Goal: Transaction & Acquisition: Purchase product/service

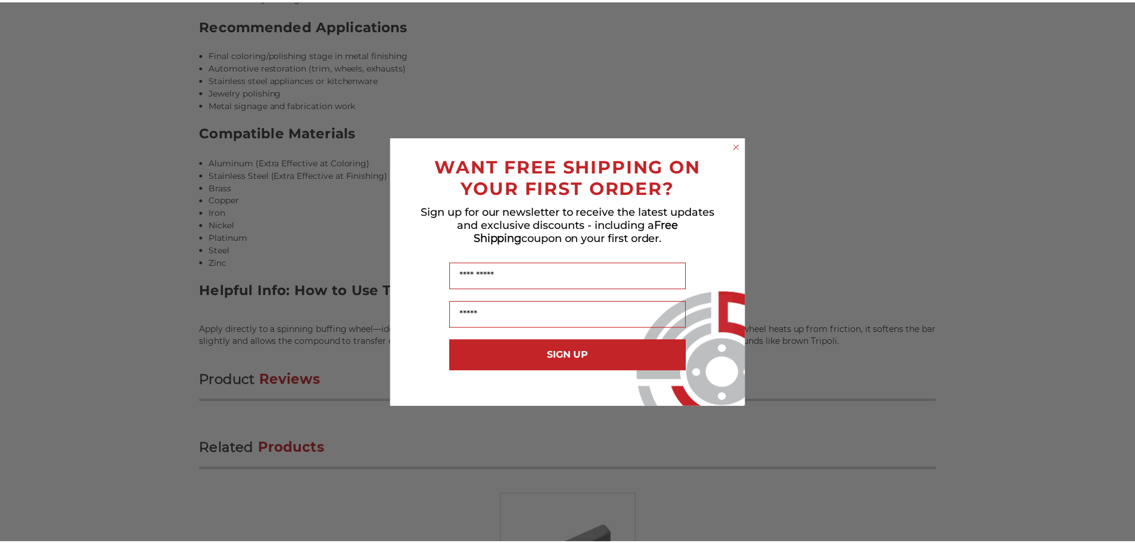
scroll to position [1275, 0]
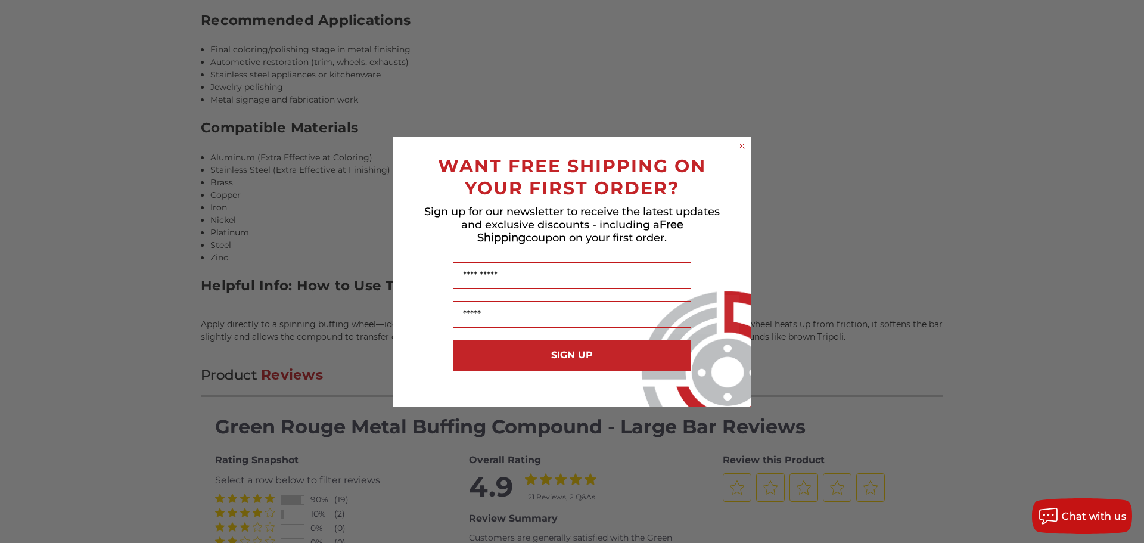
click at [739, 148] on circle "Close dialog" at bounding box center [741, 145] width 11 height 11
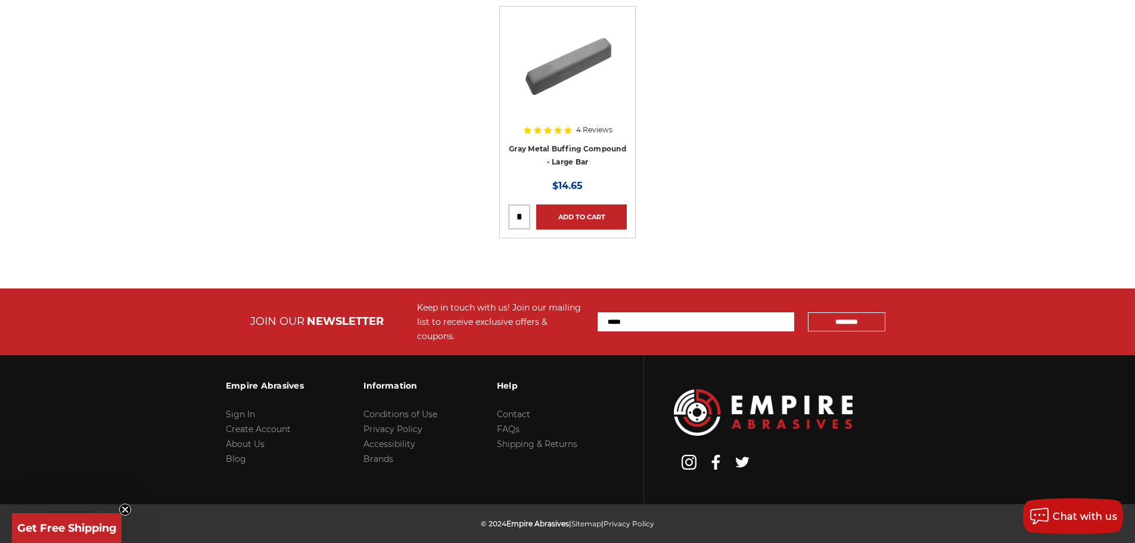
scroll to position [4176, 0]
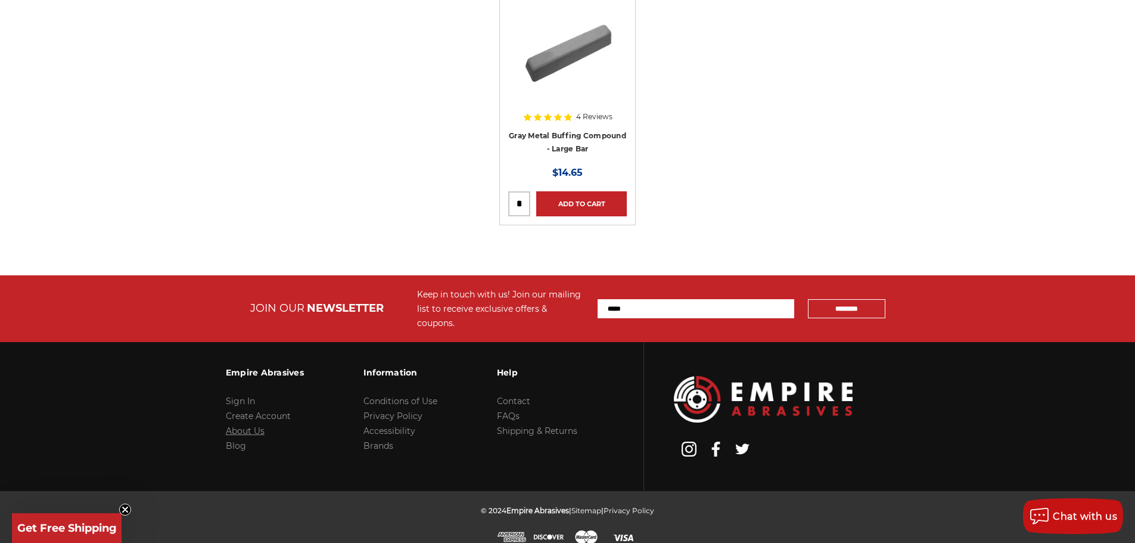
click at [258, 425] on link "About Us" at bounding box center [245, 430] width 39 height 11
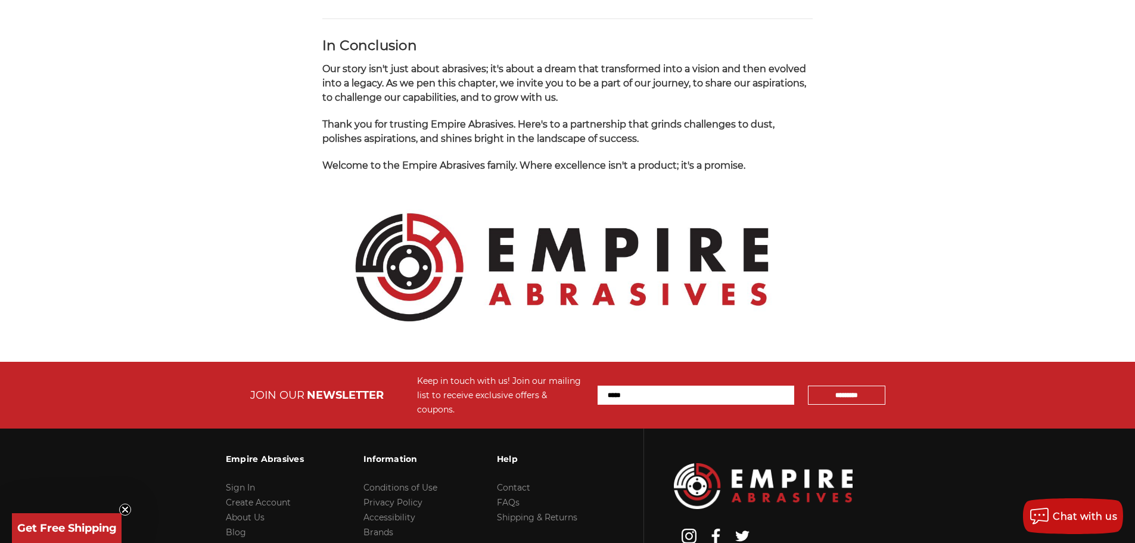
scroll to position [1260, 0]
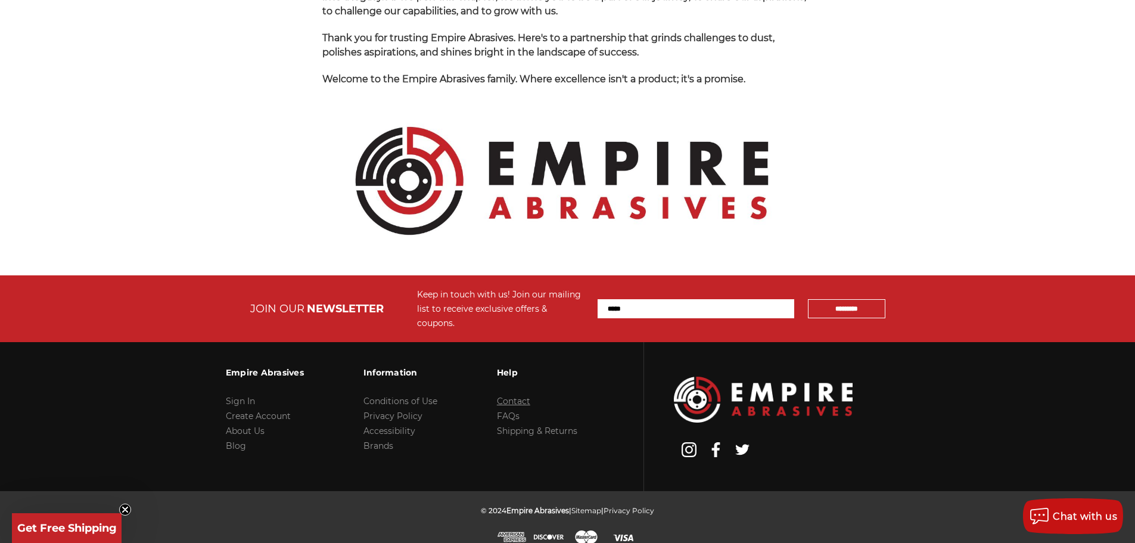
click at [512, 395] on link "Contact" at bounding box center [513, 400] width 33 height 11
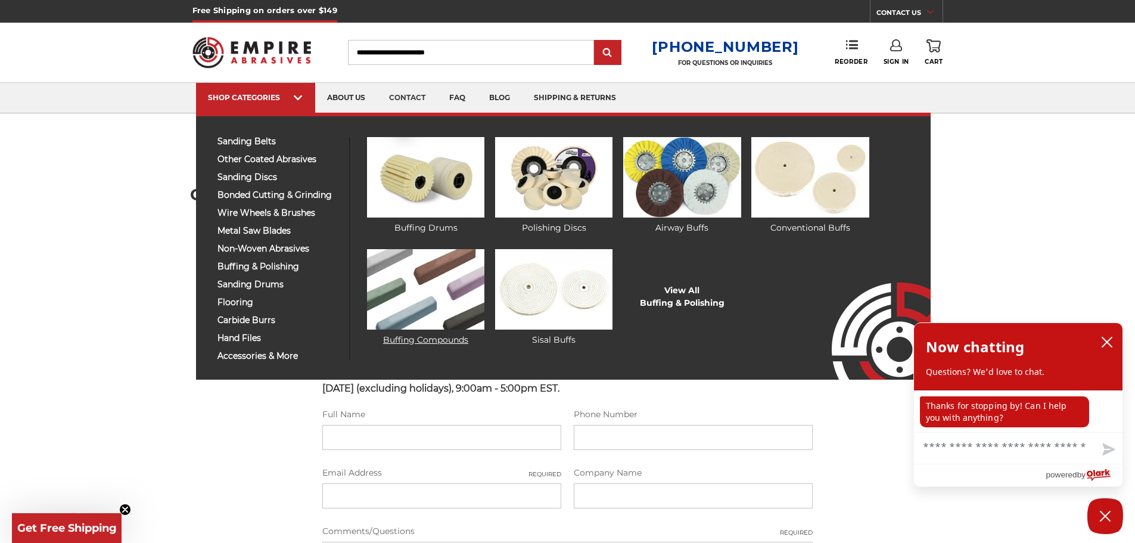
click at [476, 297] on img at bounding box center [425, 289] width 117 height 80
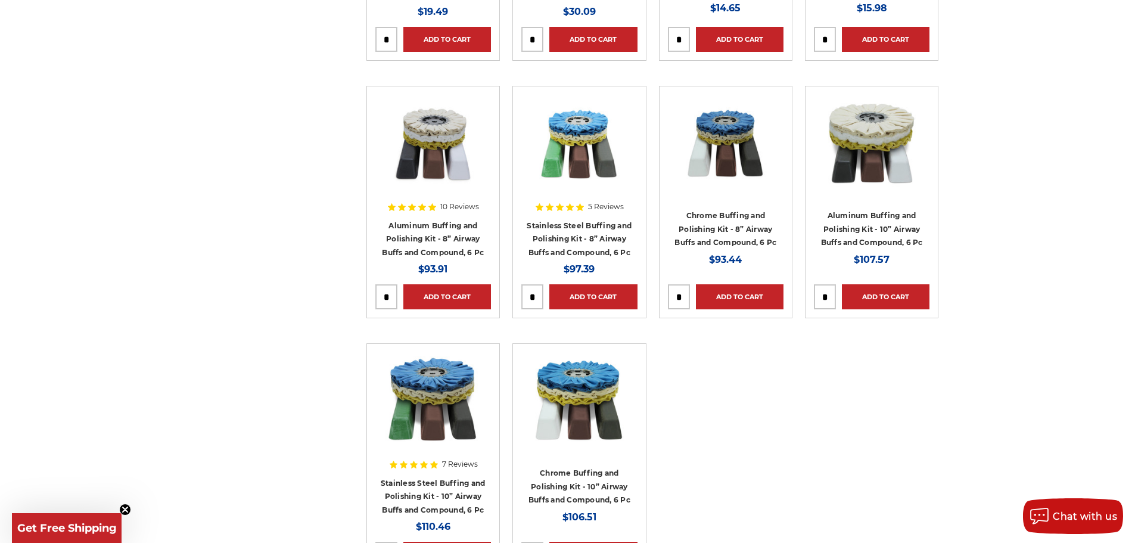
scroll to position [715, 0]
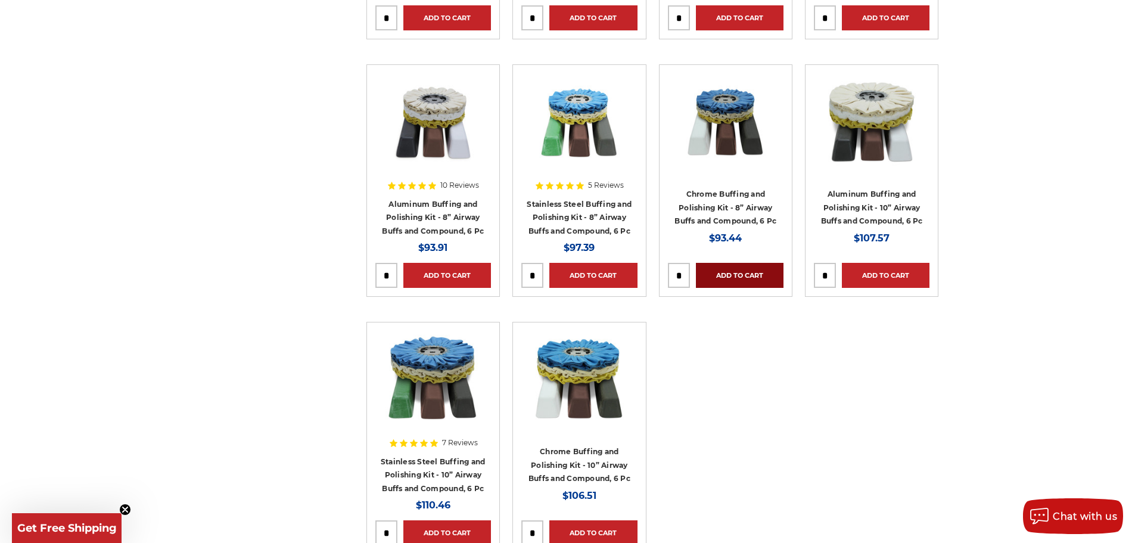
click at [744, 279] on link "Add to Cart" at bounding box center [740, 275] width 88 height 25
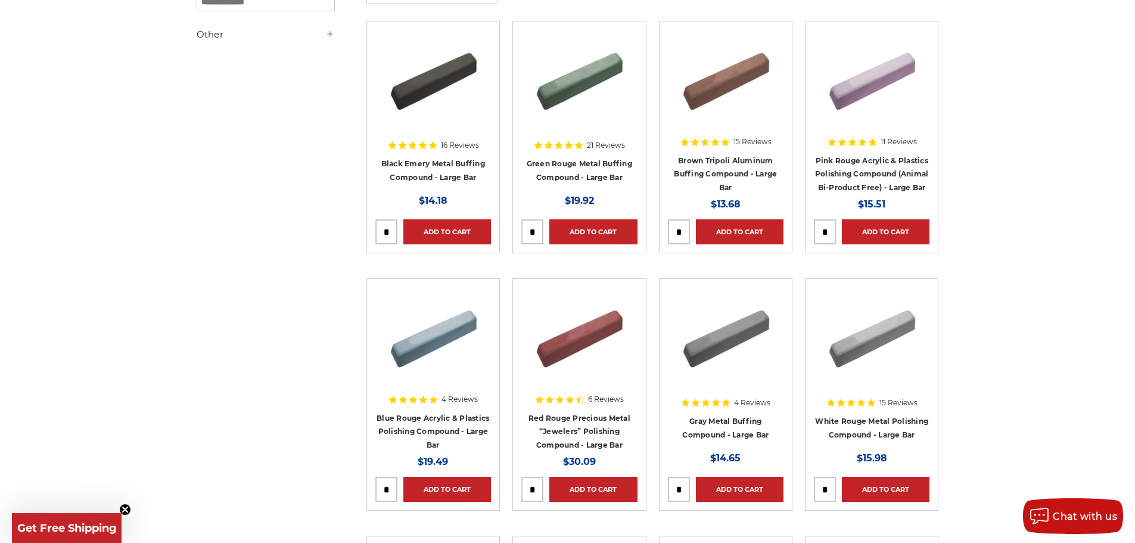
scroll to position [238, 0]
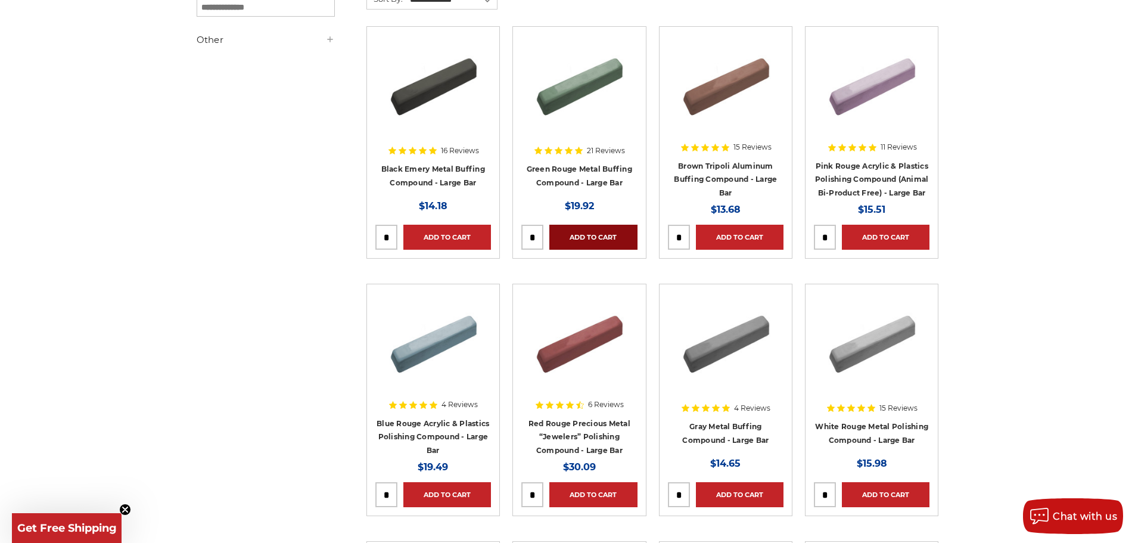
click at [610, 243] on link "Add to Cart" at bounding box center [593, 237] width 88 height 25
click at [734, 236] on link "Add to Cart" at bounding box center [740, 237] width 88 height 25
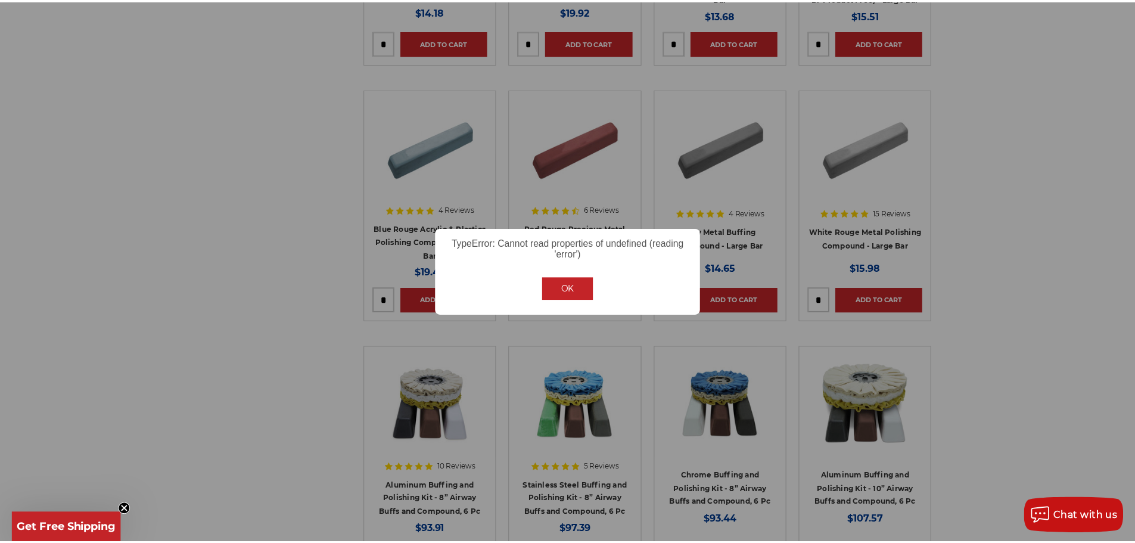
scroll to position [443, 0]
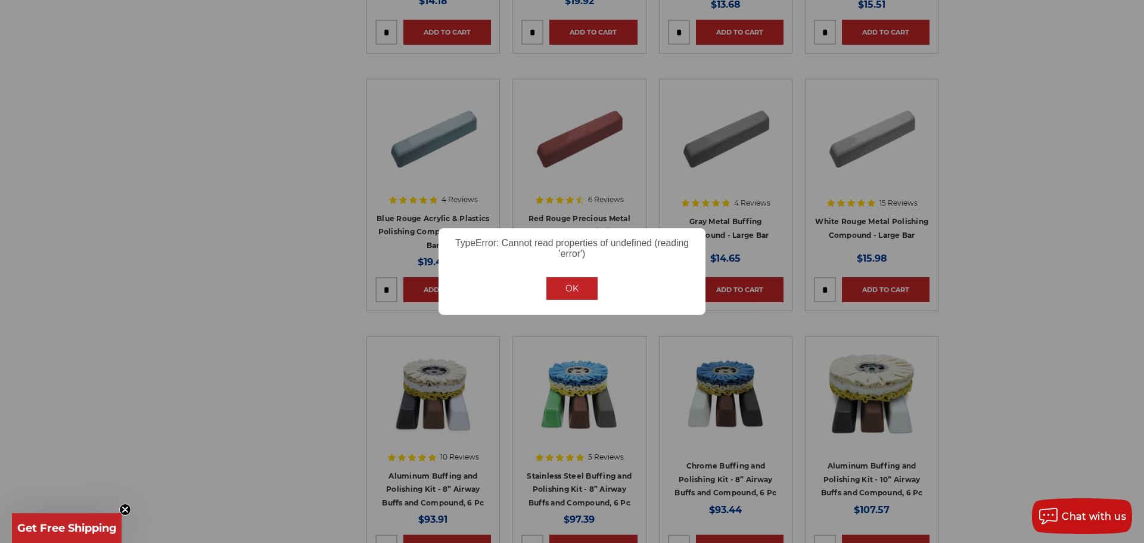
click at [568, 292] on button "OK" at bounding box center [571, 288] width 51 height 23
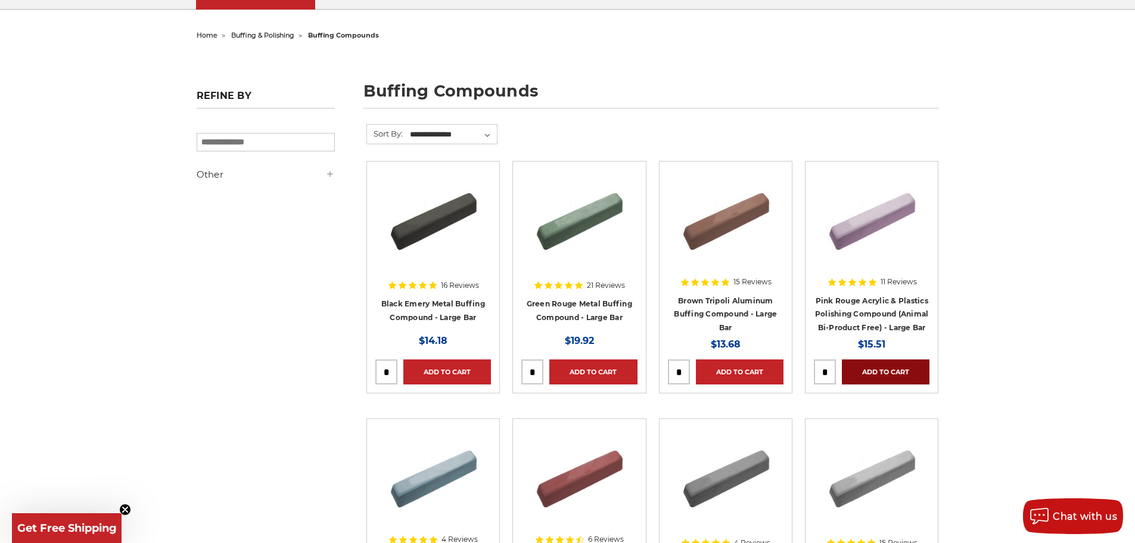
scroll to position [119, 0]
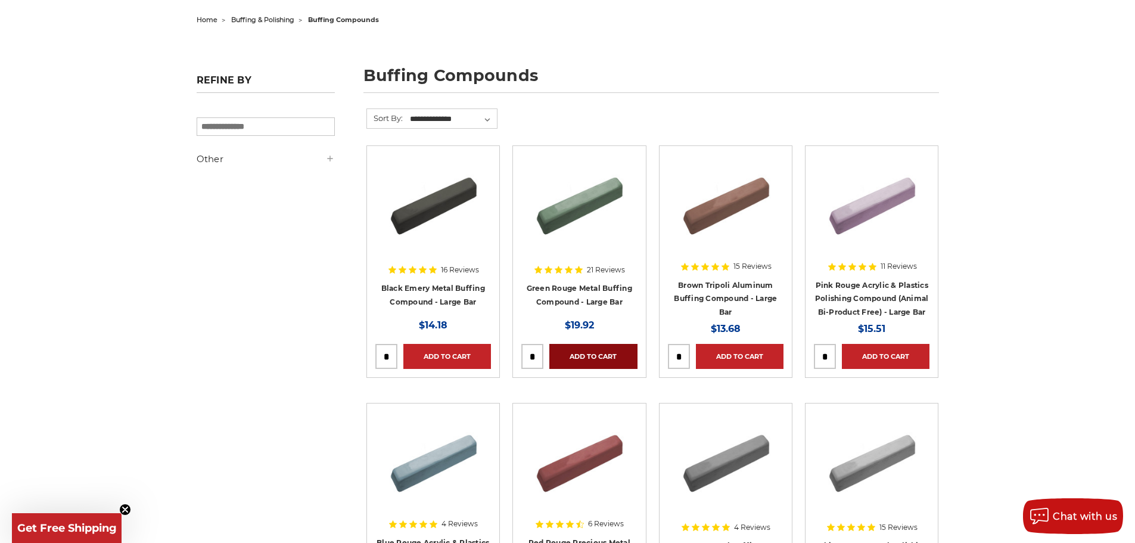
click at [600, 365] on link "Add to Cart" at bounding box center [593, 356] width 88 height 25
click at [743, 359] on link "Add to Cart" at bounding box center [740, 356] width 88 height 25
click at [881, 356] on link "Add to Cart" at bounding box center [886, 356] width 88 height 25
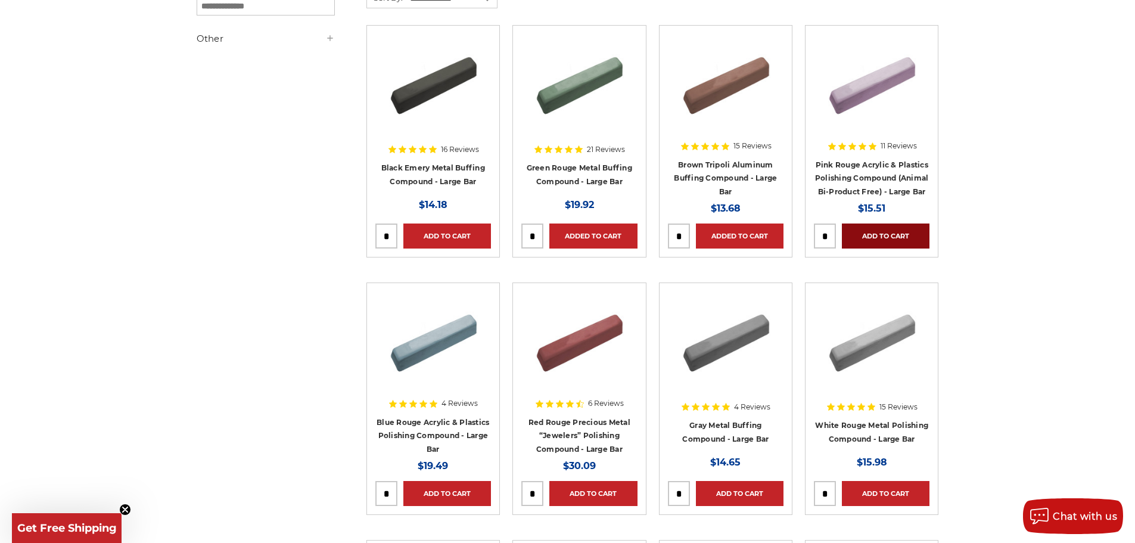
scroll to position [298, 0]
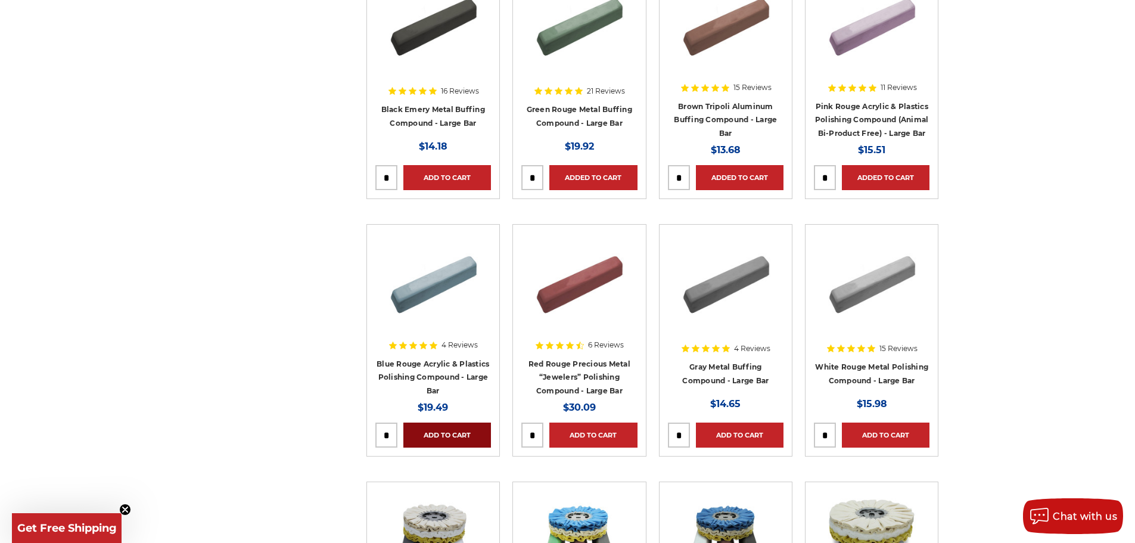
click at [454, 437] on link "Add to Cart" at bounding box center [447, 434] width 88 height 25
click at [725, 429] on link "Add to Cart" at bounding box center [740, 434] width 88 height 25
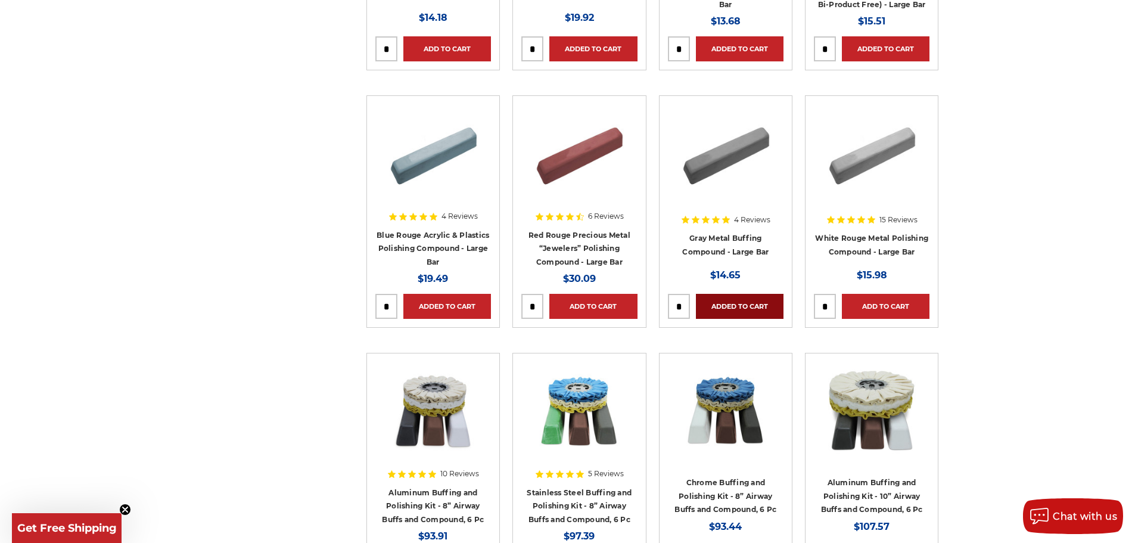
scroll to position [476, 0]
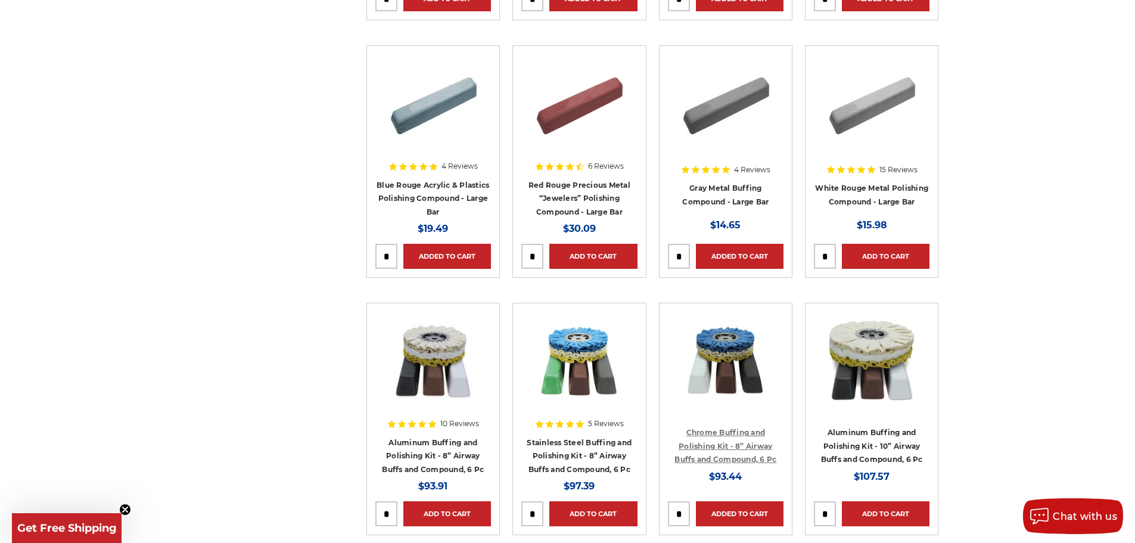
click at [723, 431] on link "Chrome Buffing and Polishing Kit - 8” Airway Buffs and Compound, 6 Pc" at bounding box center [725, 446] width 102 height 36
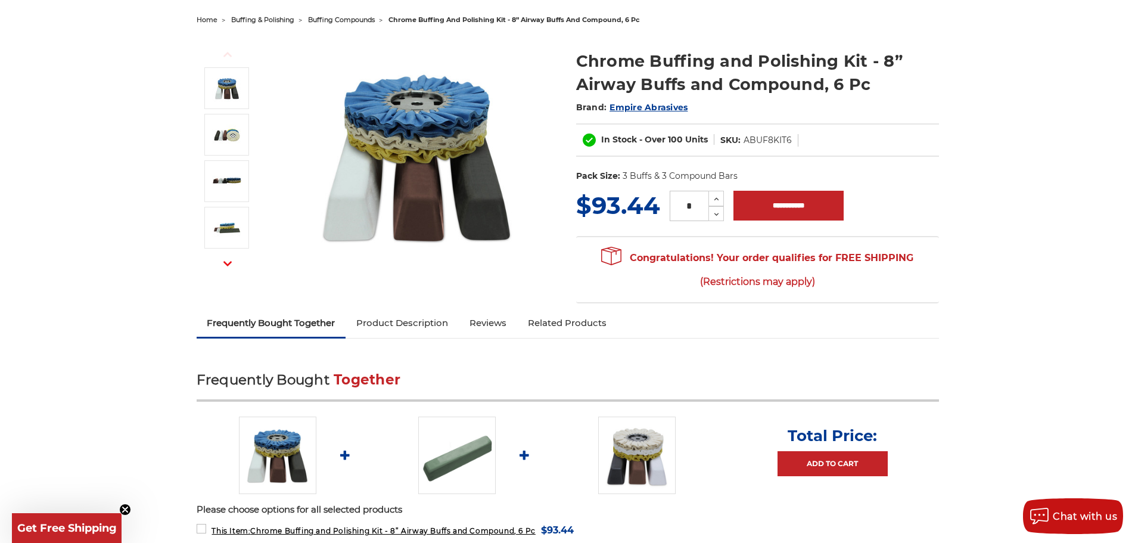
scroll to position [179, 0]
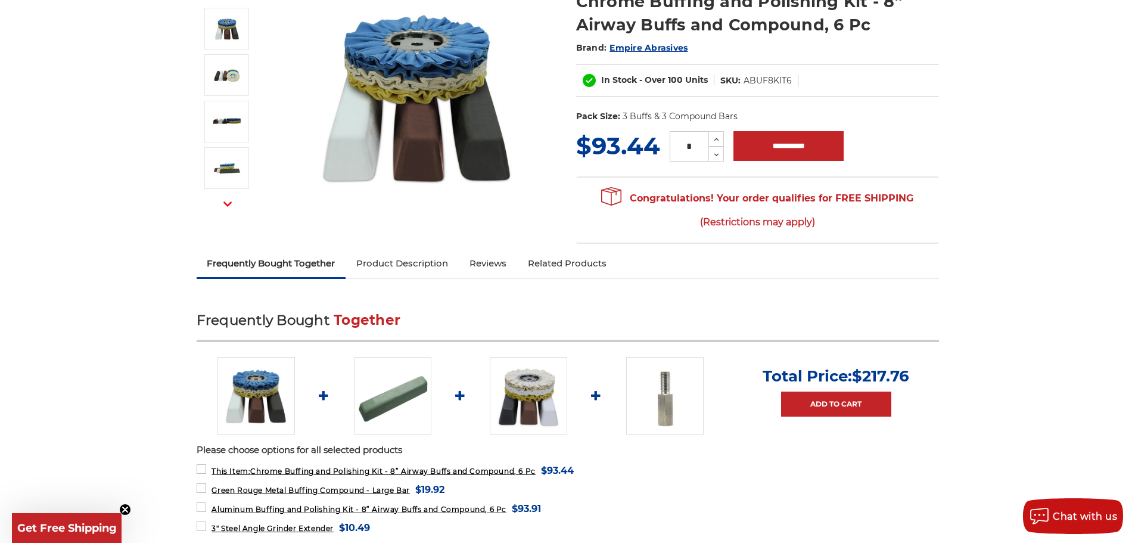
click at [412, 268] on link "Product Description" at bounding box center [401, 263] width 113 height 26
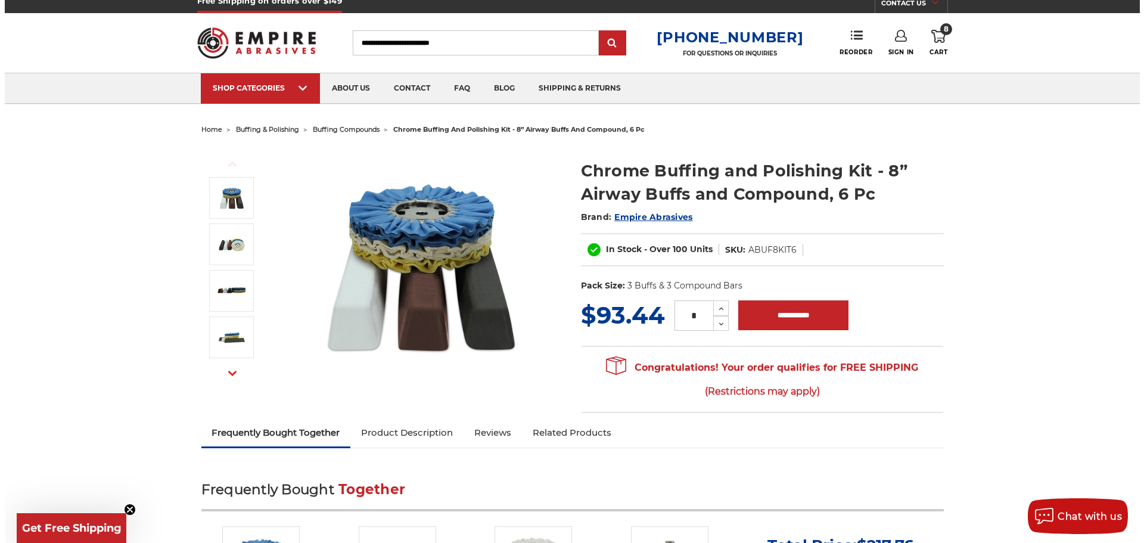
scroll to position [0, 0]
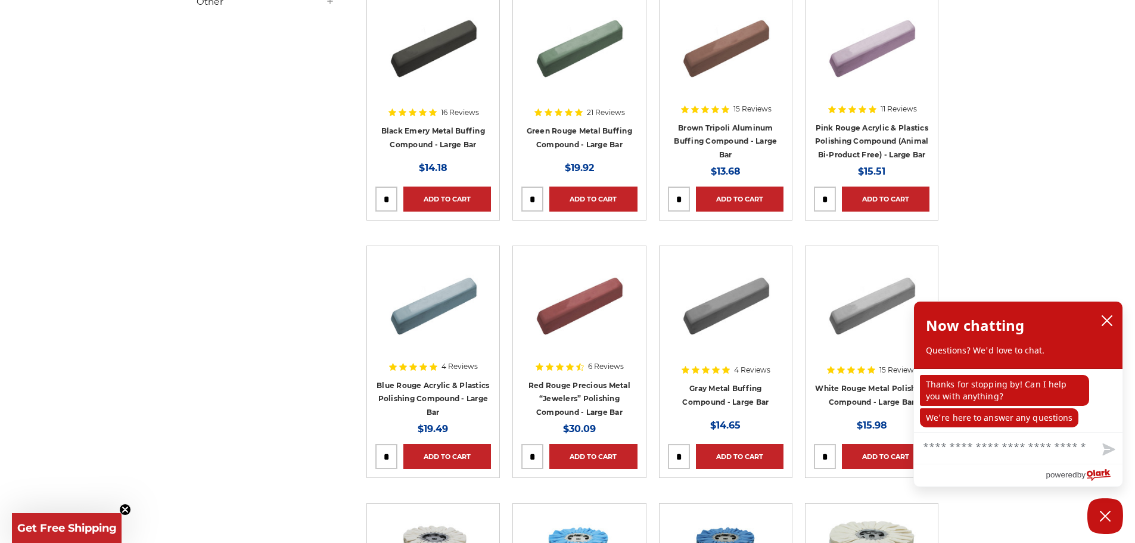
scroll to position [298, 0]
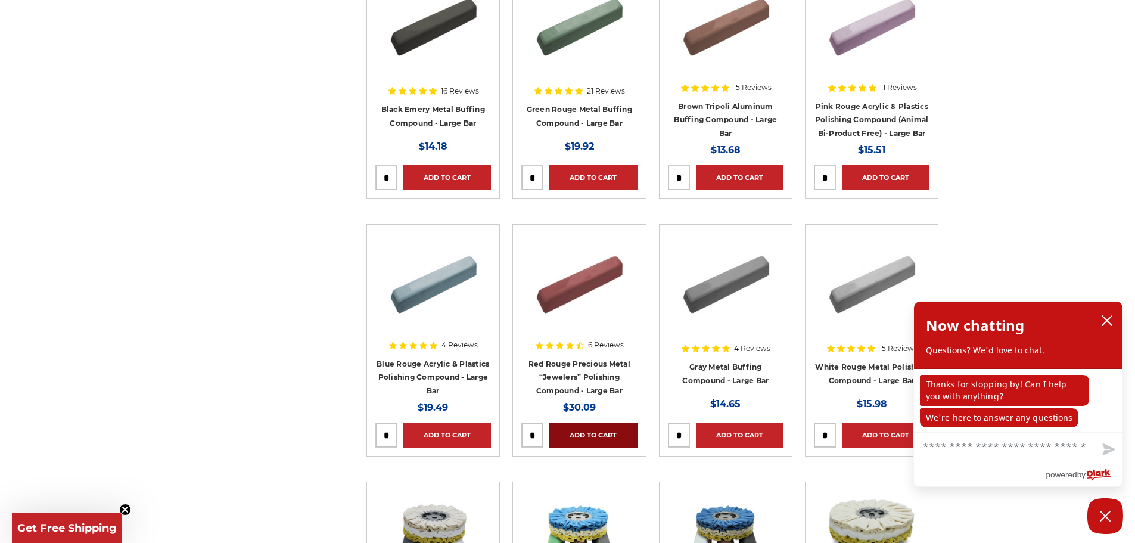
click at [608, 431] on link "Add to Cart" at bounding box center [593, 434] width 88 height 25
click at [1107, 325] on icon "close chatbox" at bounding box center [1107, 320] width 12 height 12
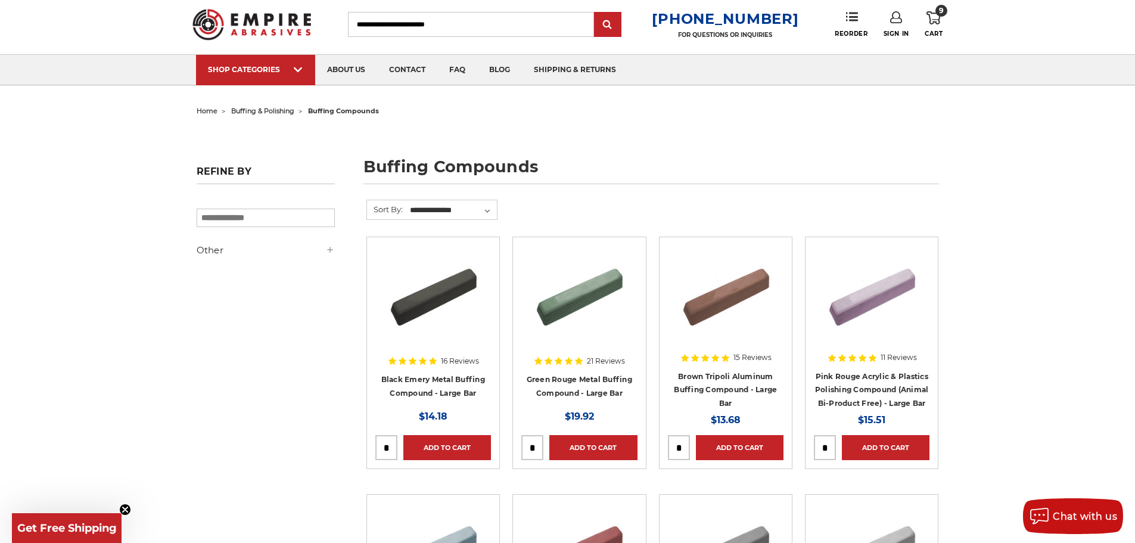
scroll to position [0, 0]
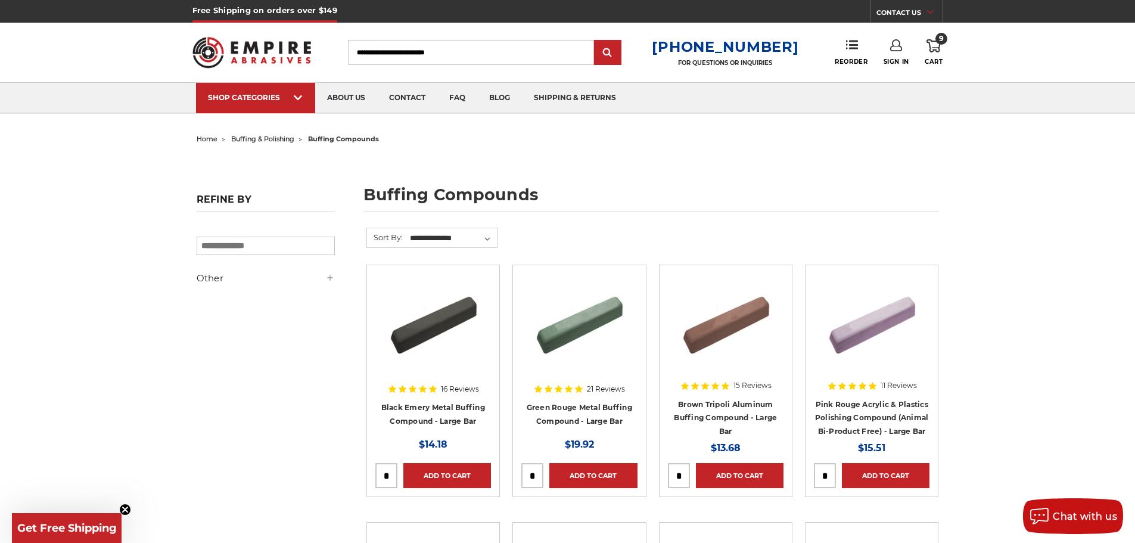
click at [931, 51] on use at bounding box center [933, 45] width 14 height 13
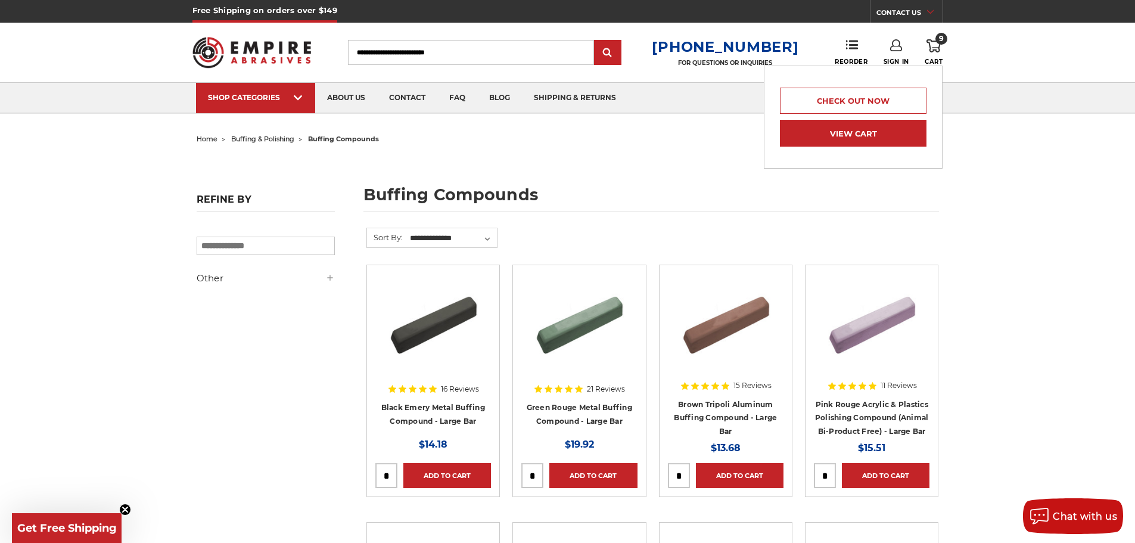
click at [858, 130] on link "View Cart" at bounding box center [853, 133] width 147 height 27
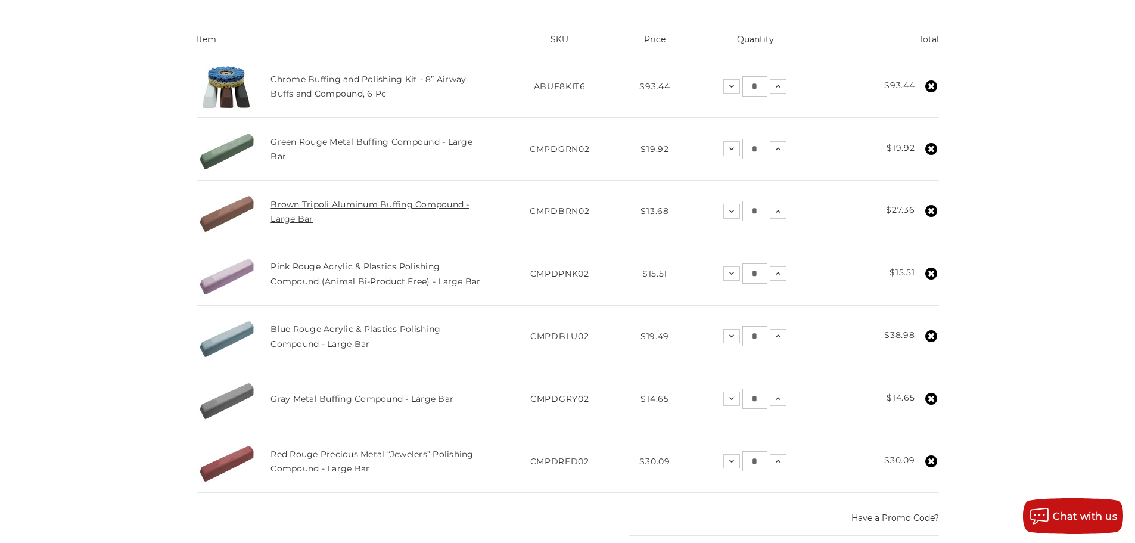
scroll to position [298, 0]
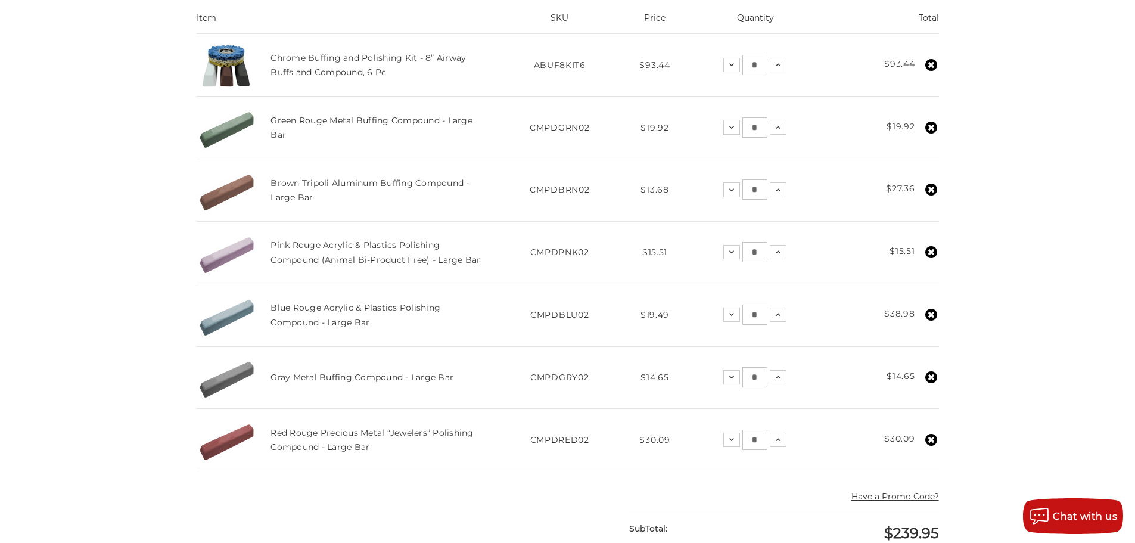
click at [929, 189] on icon at bounding box center [931, 189] width 12 height 12
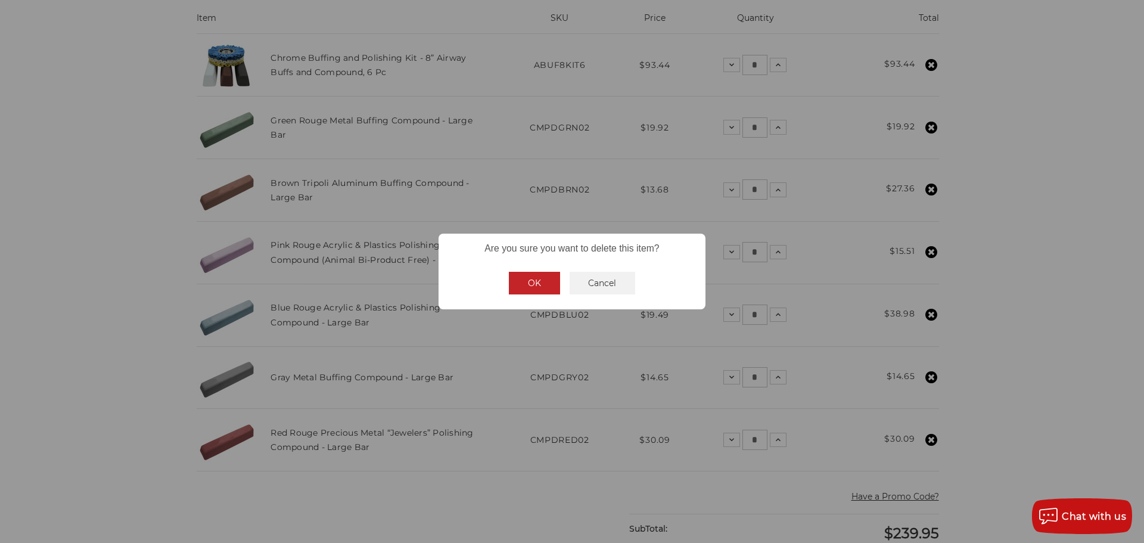
click at [542, 285] on button "OK" at bounding box center [534, 283] width 51 height 23
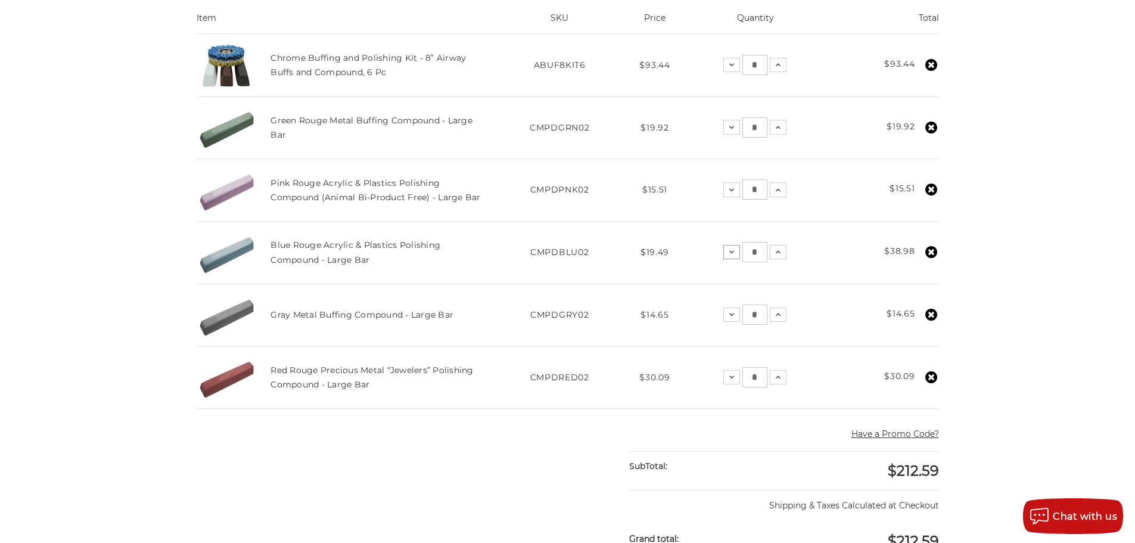
click at [731, 251] on icon at bounding box center [732, 252] width 10 height 10
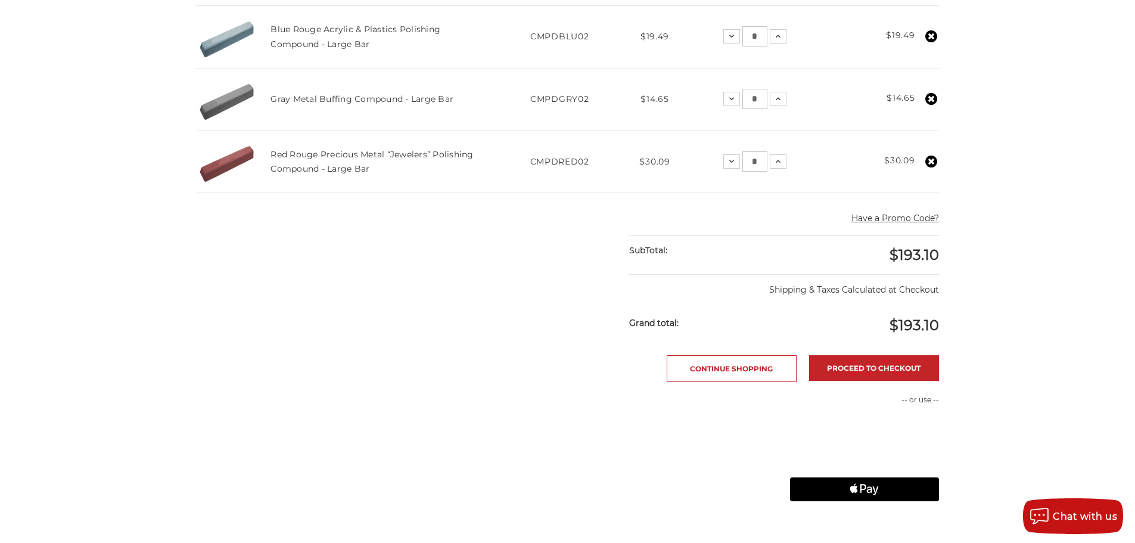
scroll to position [536, 0]
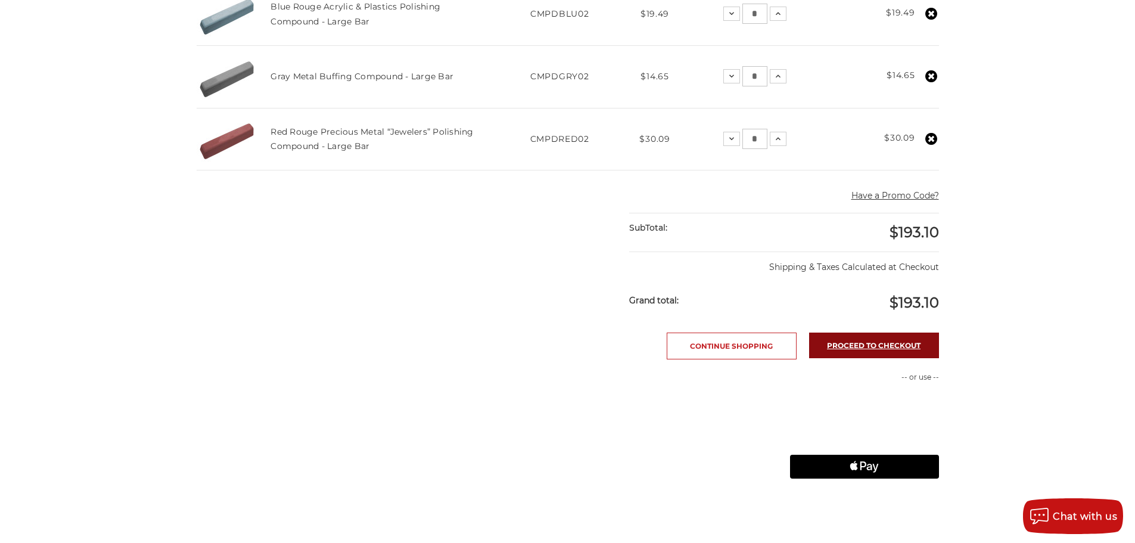
click at [909, 341] on link "Proceed to checkout" at bounding box center [874, 345] width 130 height 26
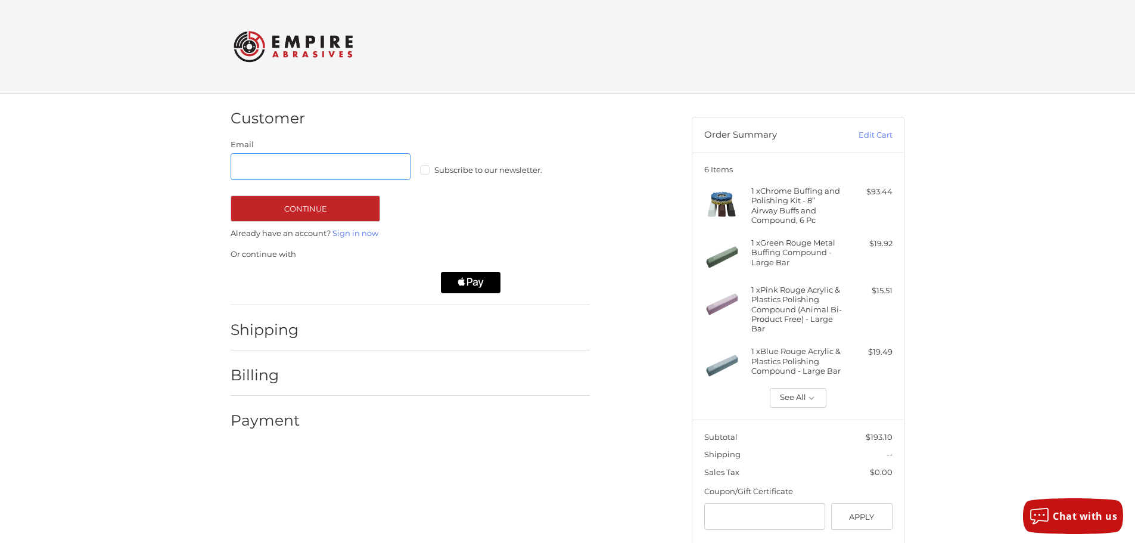
scroll to position [60, 0]
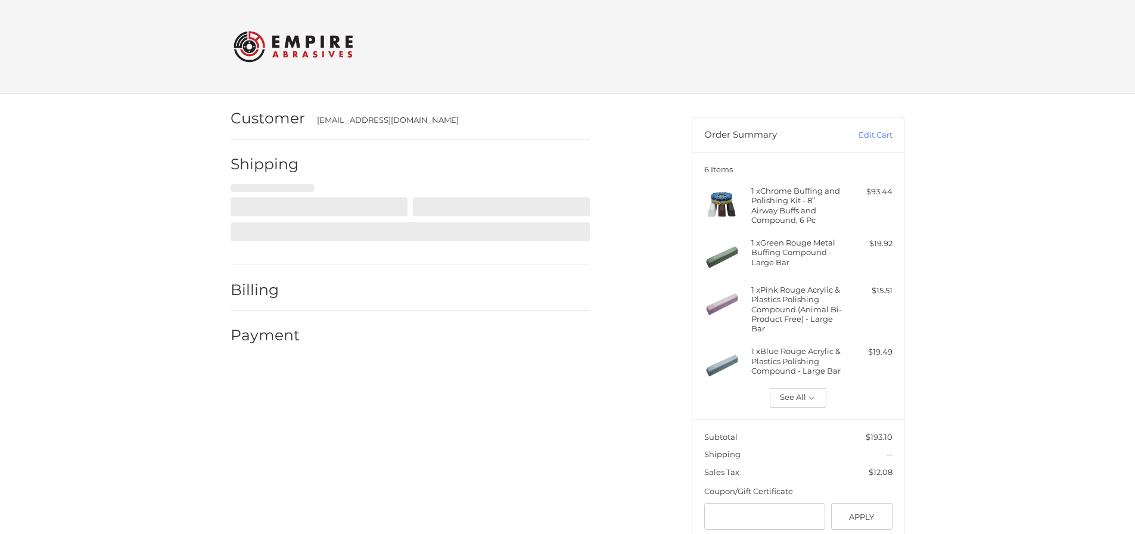
select select "**"
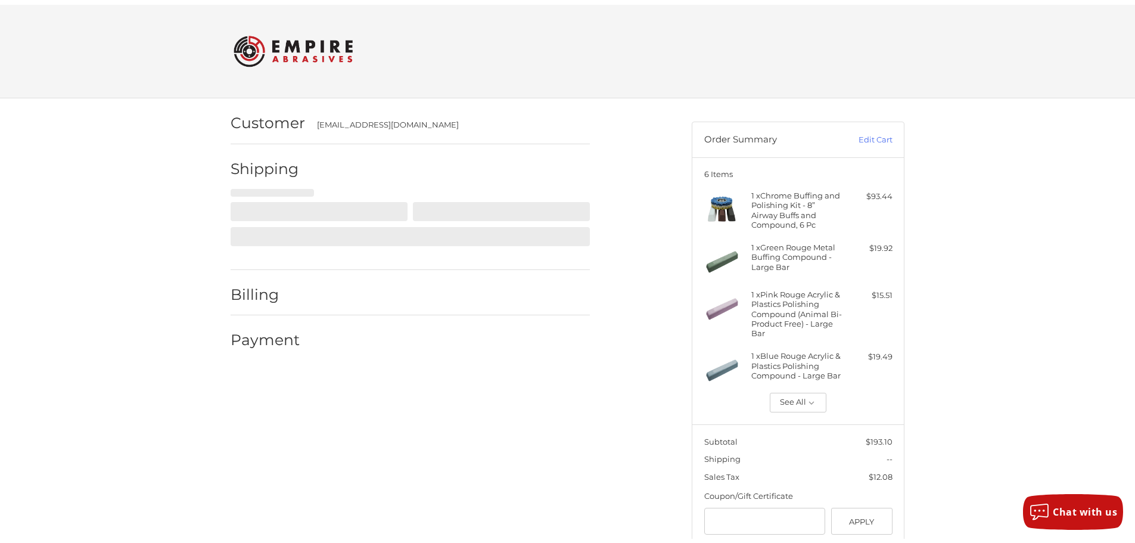
scroll to position [31, 0]
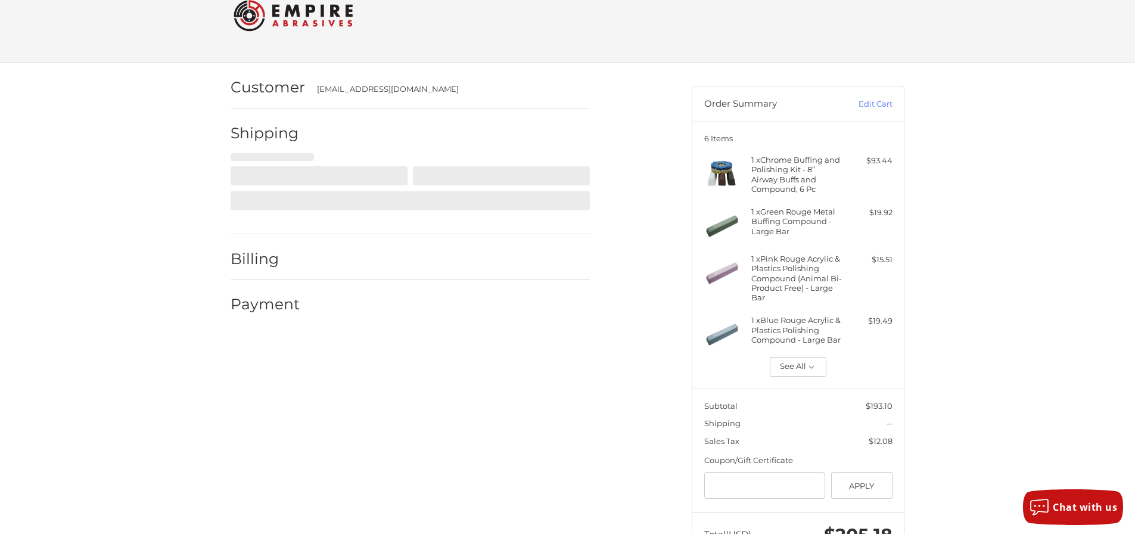
select select "**"
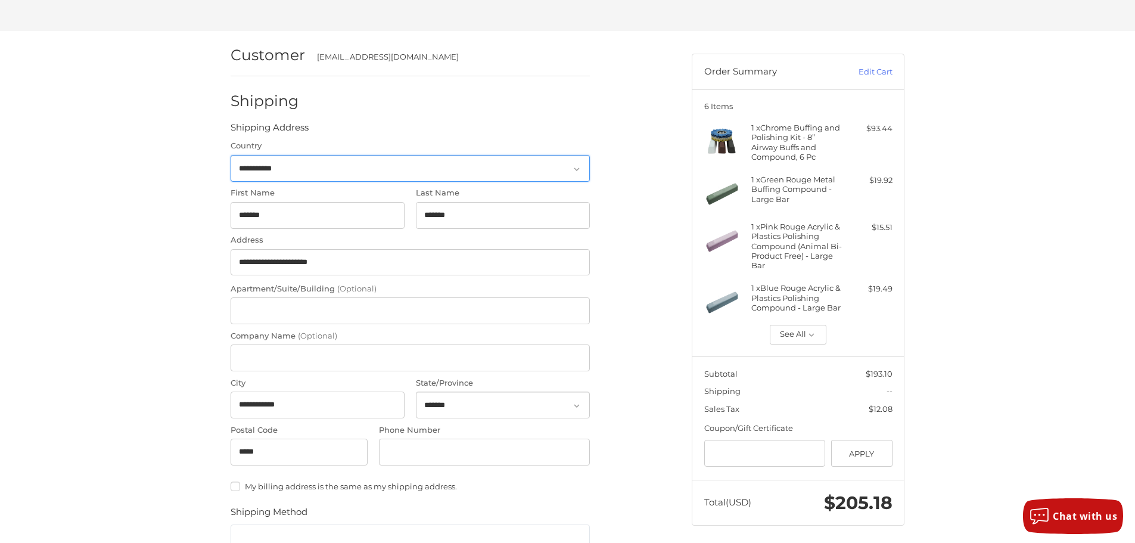
scroll to position [91, 0]
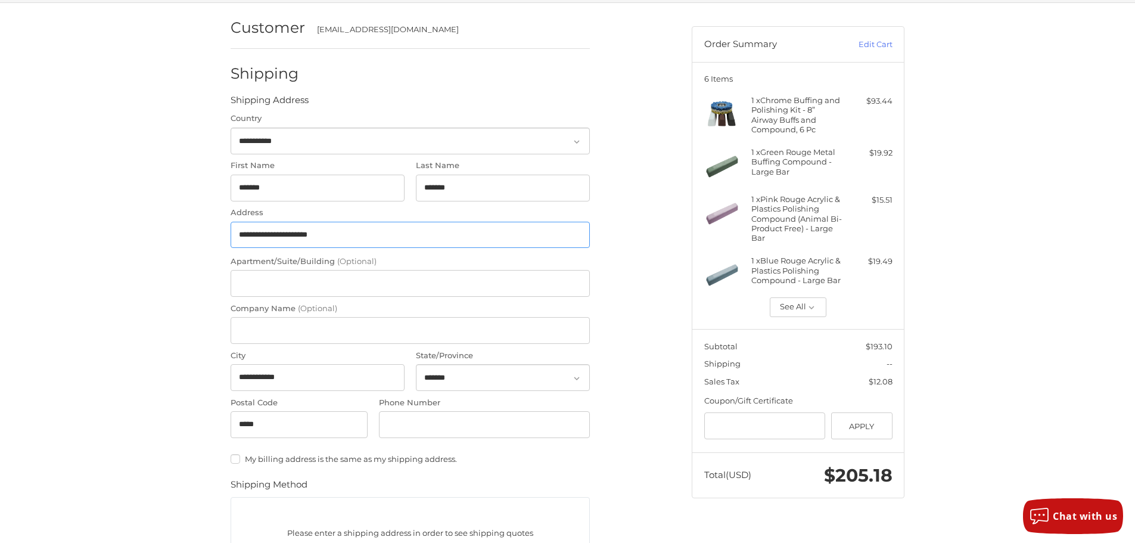
drag, startPoint x: 353, startPoint y: 236, endPoint x: 188, endPoint y: 224, distance: 166.0
click at [188, 224] on div "**********" at bounding box center [567, 393] width 1135 height 781
type input "**********"
click at [317, 365] on input "**********" at bounding box center [317, 377] width 174 height 27
click at [317, 366] on input "**********" at bounding box center [317, 377] width 174 height 27
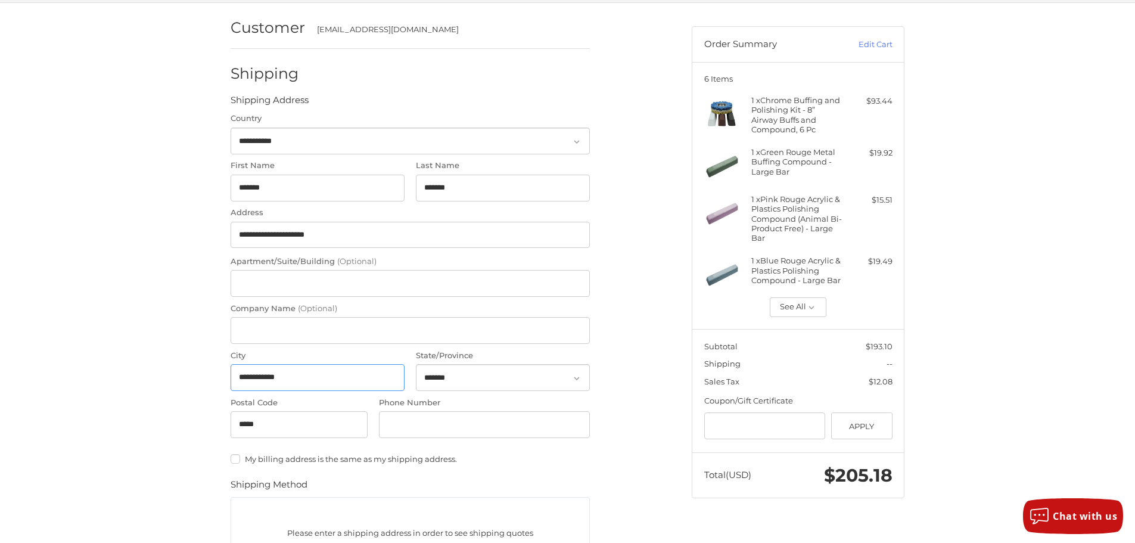
drag, startPoint x: 314, startPoint y: 373, endPoint x: 213, endPoint y: 373, distance: 100.7
click at [213, 373] on div "**********" at bounding box center [567, 393] width 715 height 781
type input "*******"
drag, startPoint x: 585, startPoint y: 494, endPoint x: 499, endPoint y: 440, distance: 102.0
click at [583, 491] on fieldset "Shipping Method Please enter a shipping address in order to see shipping quotes" at bounding box center [409, 524] width 359 height 92
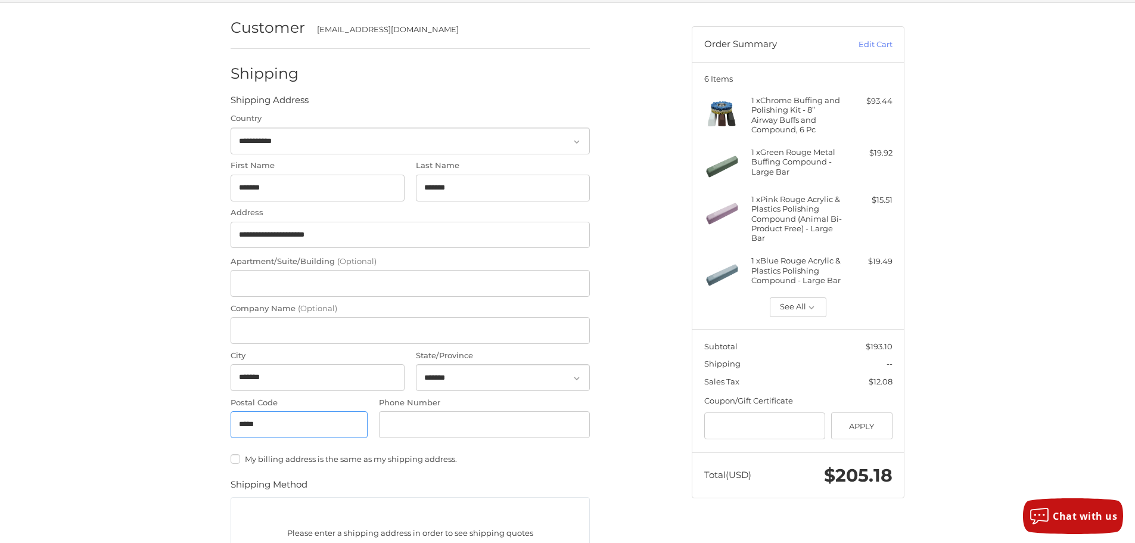
click at [312, 418] on input "*****" at bounding box center [298, 424] width 137 height 27
type input "*****"
click at [183, 401] on div "**********" at bounding box center [567, 393] width 1135 height 781
click at [399, 429] on input "Phone Number" at bounding box center [484, 424] width 211 height 27
type input "**********"
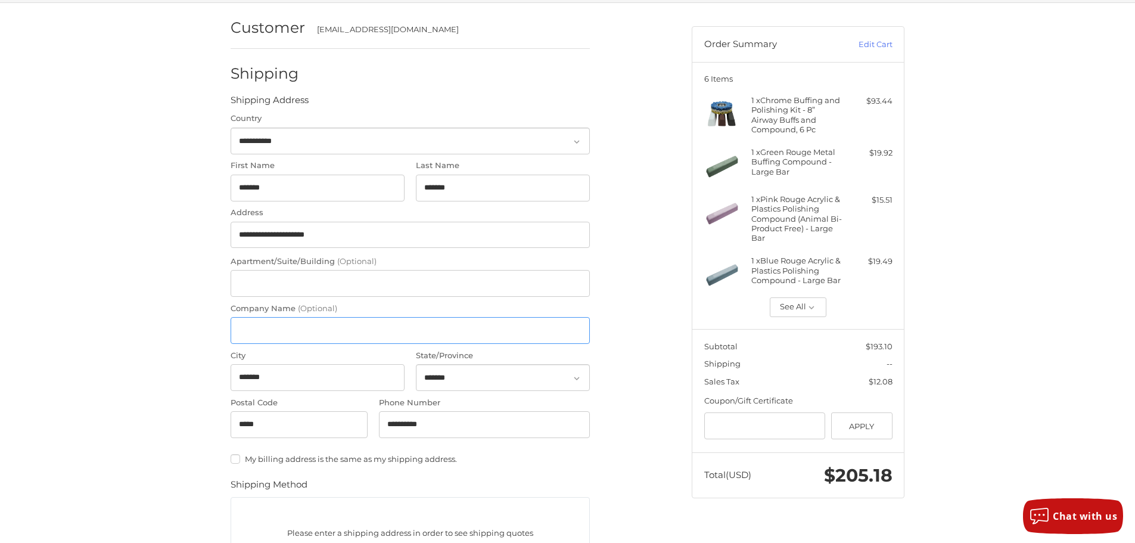
type input "**********"
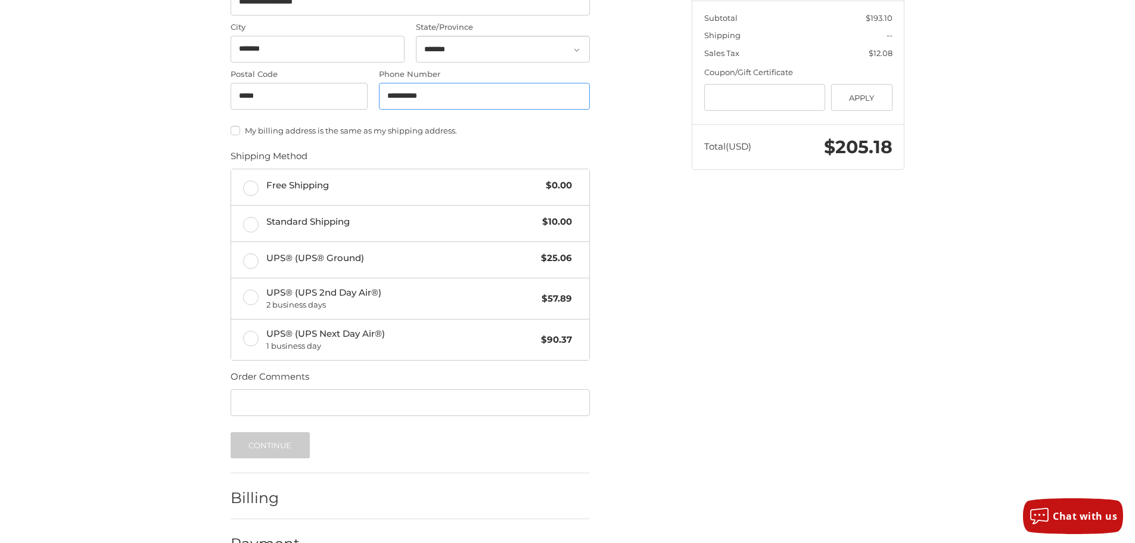
scroll to position [448, 0]
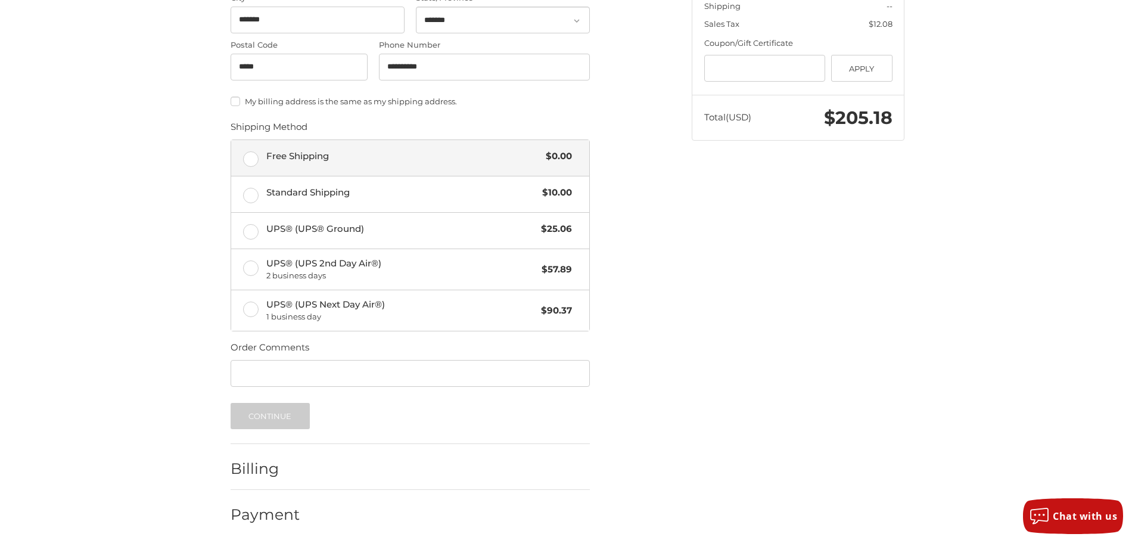
click at [391, 161] on span "Free Shipping" at bounding box center [403, 156] width 274 height 14
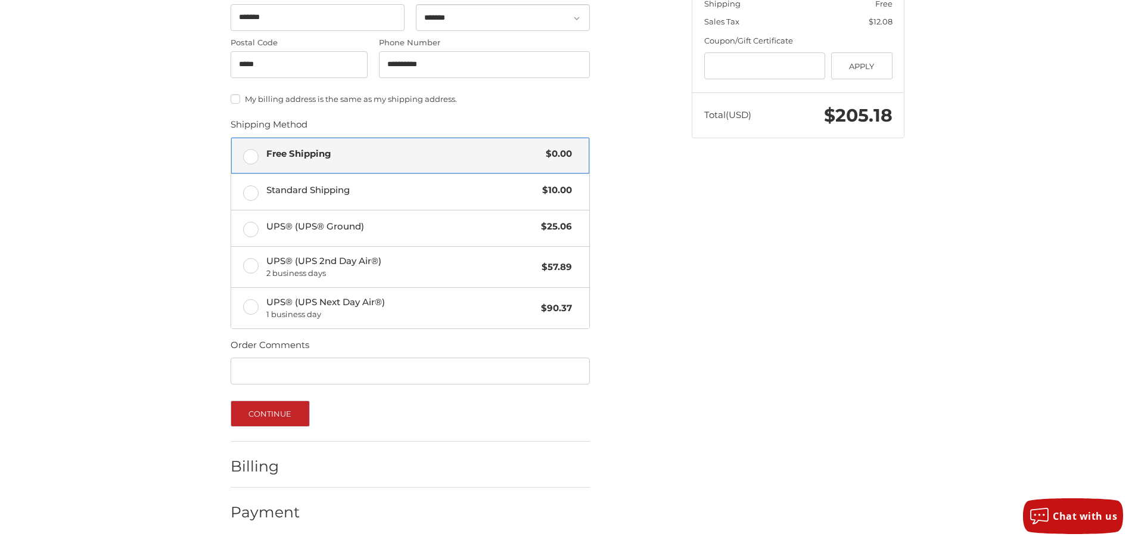
scroll to position [451, 0]
click at [280, 411] on button "Continue" at bounding box center [269, 413] width 79 height 26
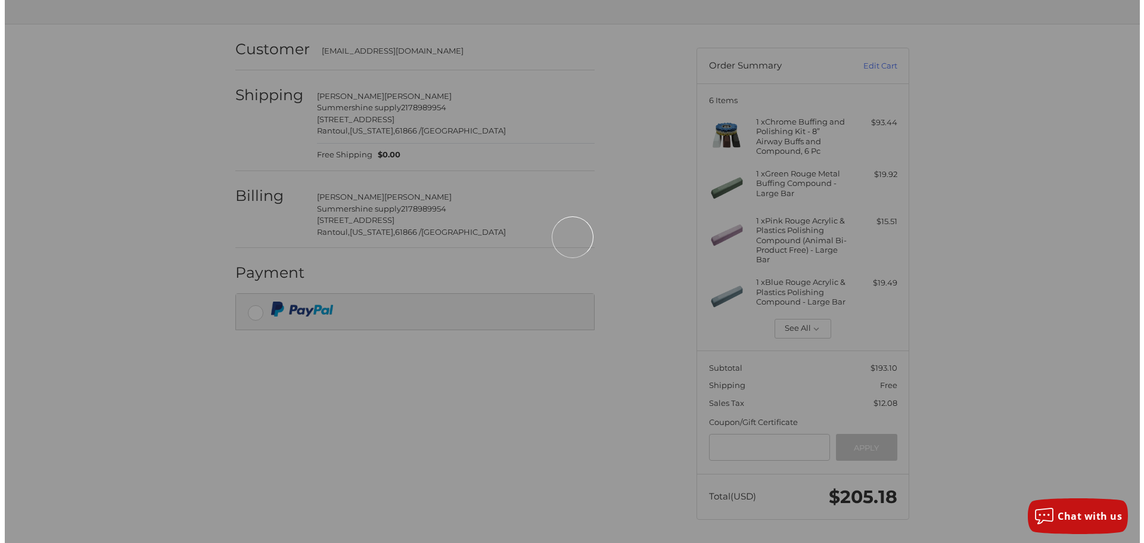
scroll to position [0, 0]
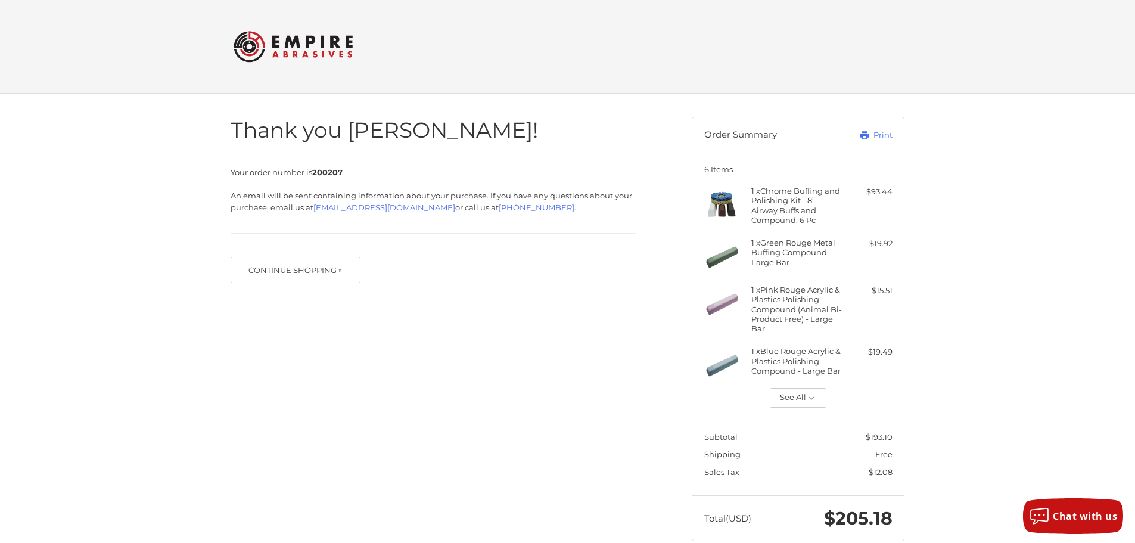
scroll to position [21, 0]
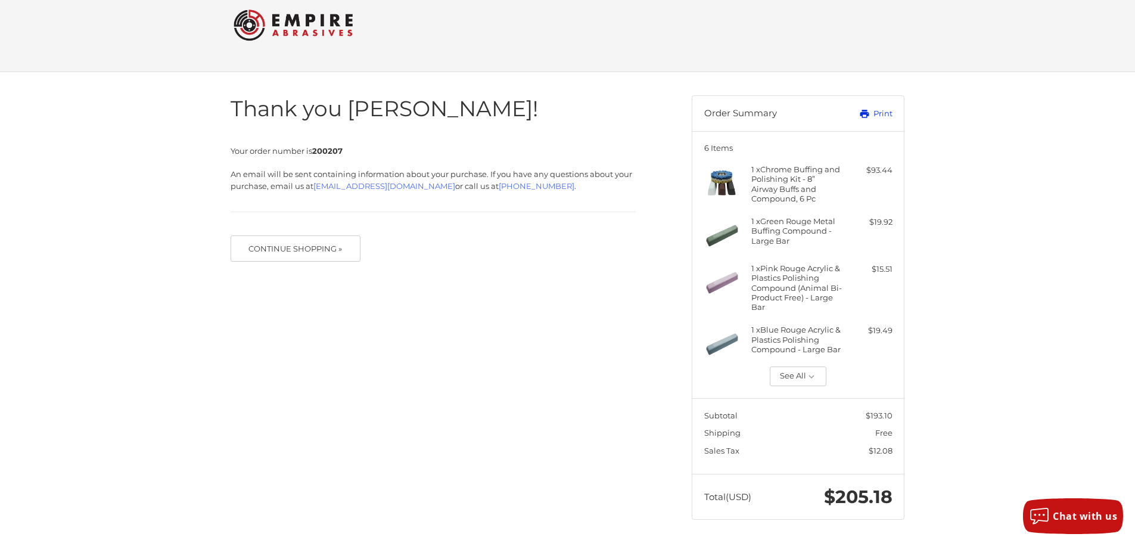
drag, startPoint x: 882, startPoint y: 119, endPoint x: 941, endPoint y: 461, distance: 347.5
click at [882, 119] on link "Print" at bounding box center [862, 114] width 59 height 12
click at [809, 375] on icon "button" at bounding box center [811, 376] width 11 height 11
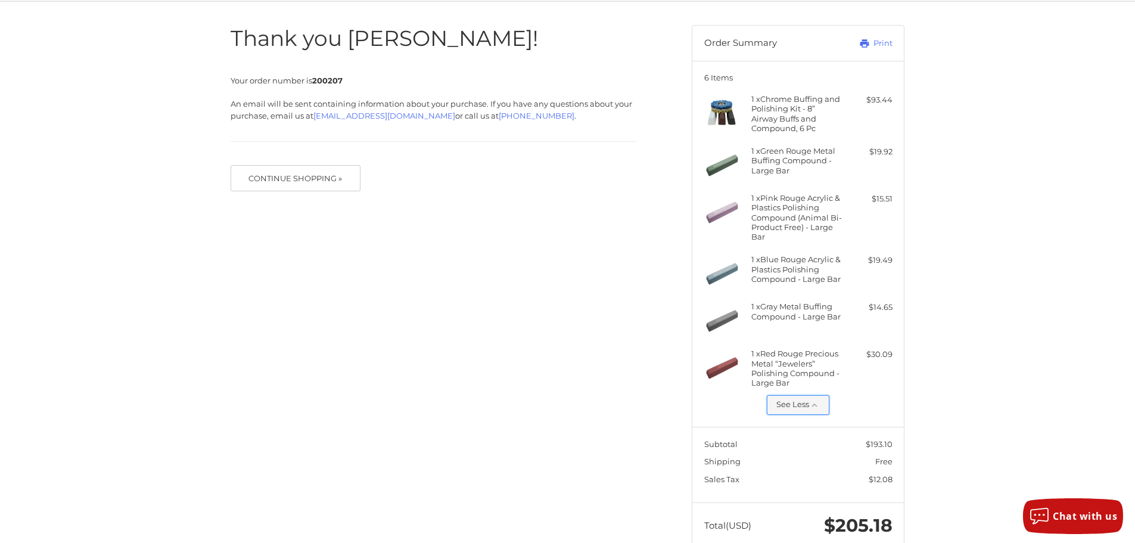
scroll to position [106, 0]
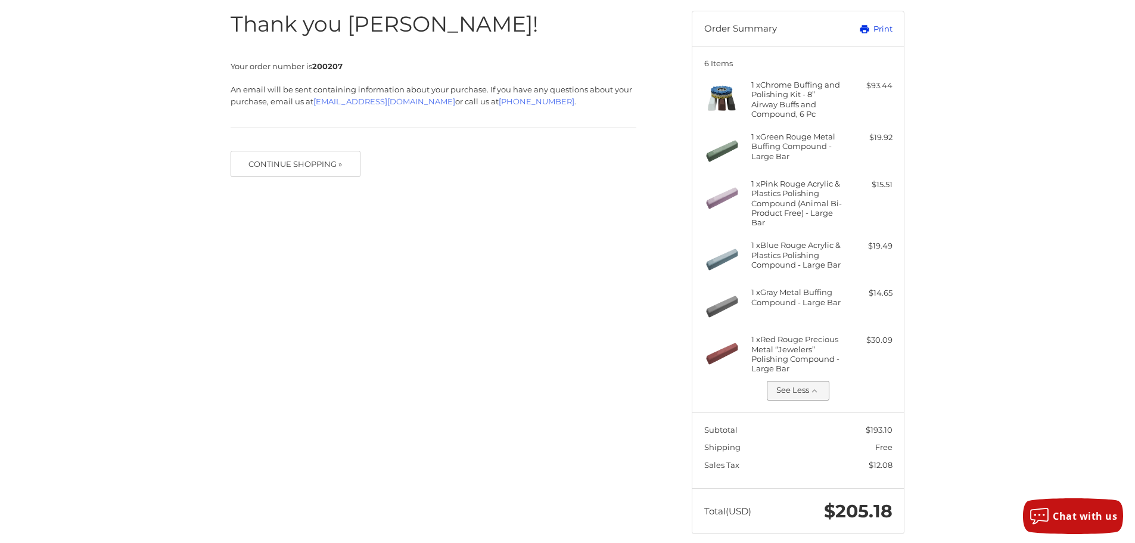
click at [877, 26] on link "Print" at bounding box center [862, 29] width 59 height 12
